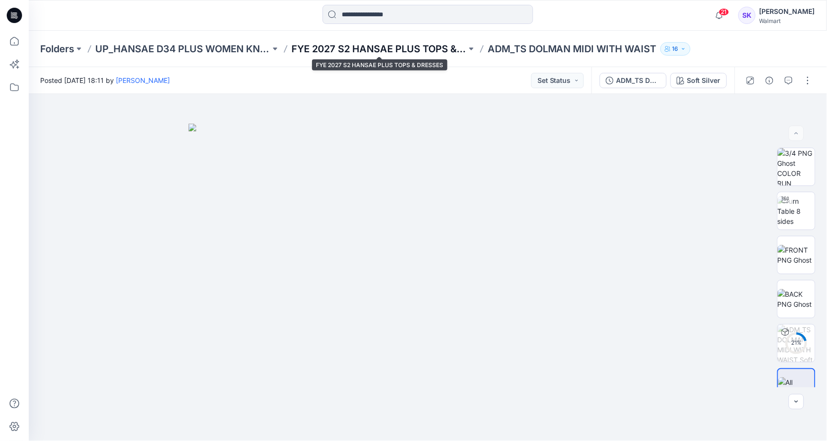
click at [420, 45] on p "FYE 2027 S2 HANSAE PLUS TOPS & DRESSES" at bounding box center [379, 48] width 175 height 13
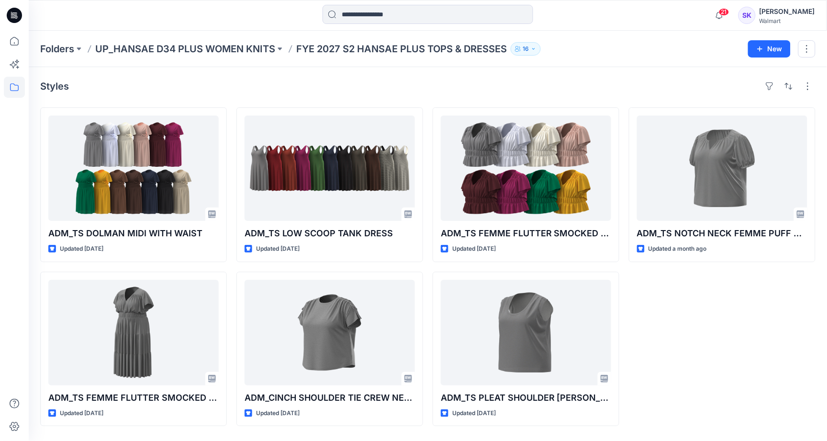
click at [364, 77] on div "Styles ADM_TS DOLMAN MIDI WITH WAIST Updated [DATE] ADM_TS FEMME FLUTTER SMOCKE…" at bounding box center [428, 253] width 799 height 373
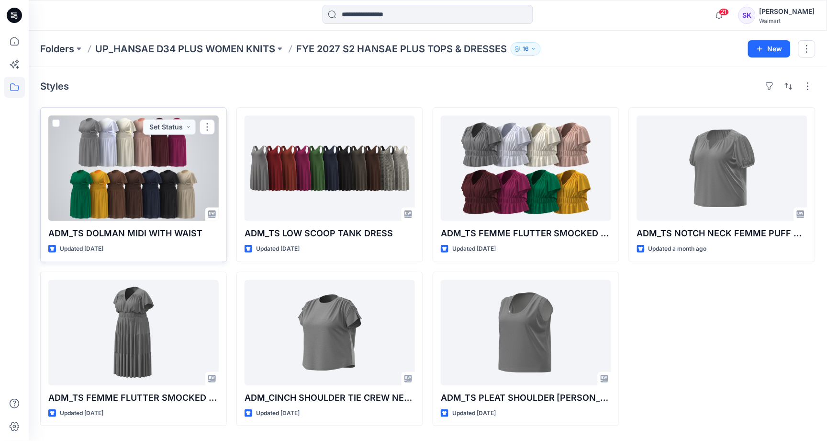
click at [108, 173] on div at bounding box center [133, 167] width 170 height 105
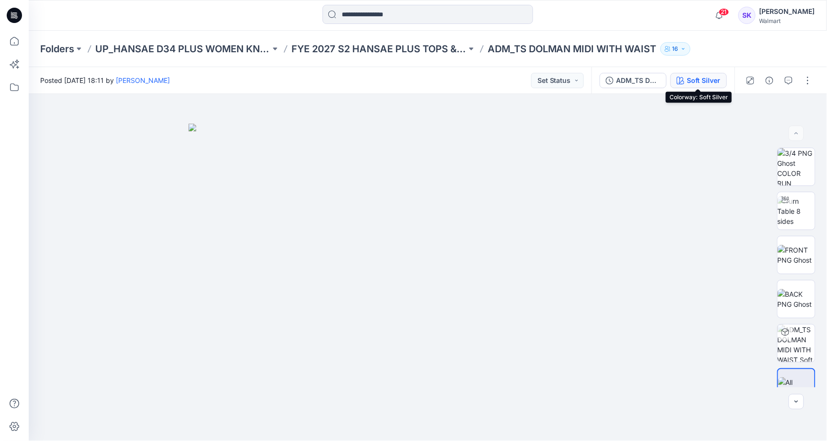
click at [685, 82] on button "Soft Silver" at bounding box center [699, 80] width 57 height 15
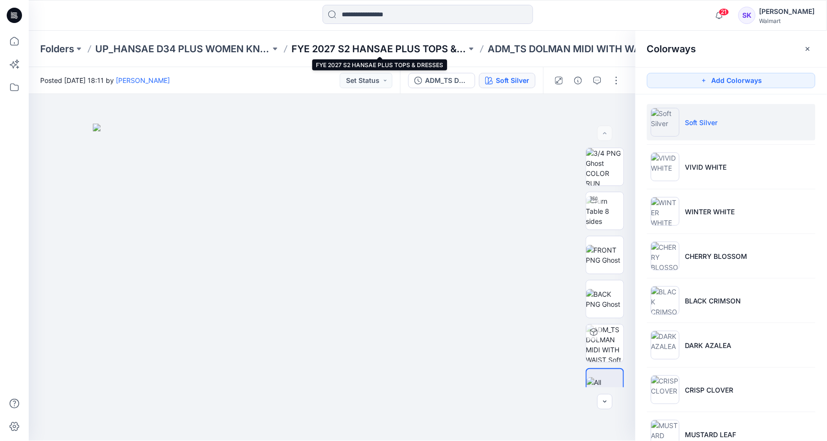
click at [389, 49] on p "FYE 2027 S2 HANSAE PLUS TOPS & DRESSES" at bounding box center [379, 48] width 175 height 13
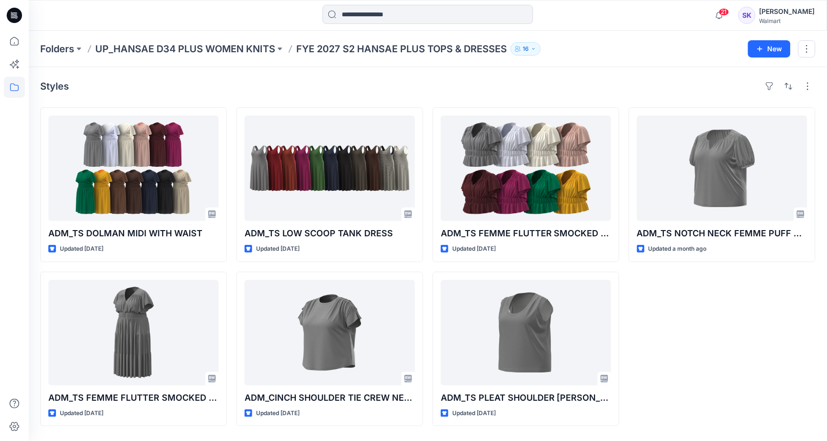
click at [473, 90] on div "Styles" at bounding box center [428, 86] width 776 height 15
